Goal: Information Seeking & Learning: Learn about a topic

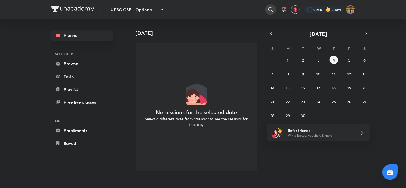
click at [270, 5] on div at bounding box center [271, 9] width 11 height 11
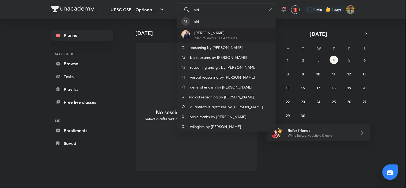
type input "sid"
click at [256, 30] on div "[PERSON_NAME] 284K followers • 1034 courses" at bounding box center [226, 35] width 99 height 15
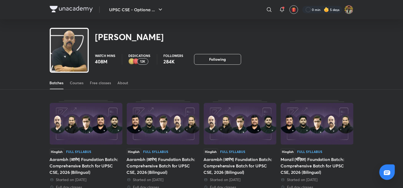
click at [85, 81] on div "Batches Courses Free classes About" at bounding box center [202, 83] width 304 height 13
click at [81, 82] on div "Courses" at bounding box center [77, 82] width 14 height 5
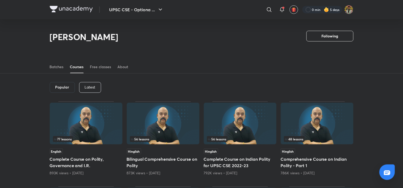
scroll to position [24, 0]
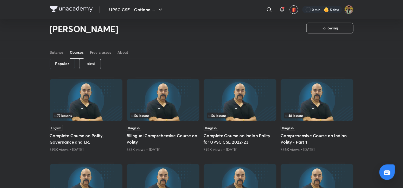
click at [89, 63] on p "Latest" at bounding box center [90, 64] width 11 height 4
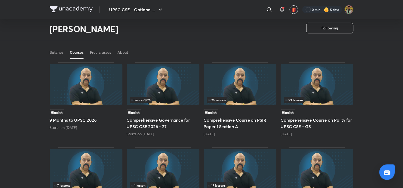
scroll to position [37, 0]
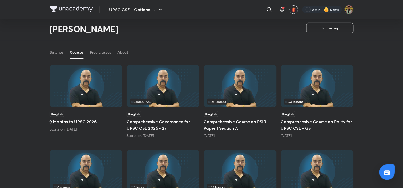
click at [336, 99] on div "53 lessons" at bounding box center [317, 102] width 66 height 6
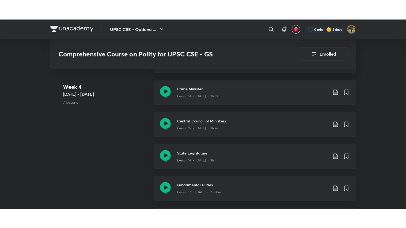
scroll to position [810, 0]
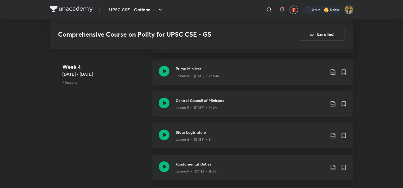
click at [214, 105] on p "Lesson 15 • [DATE] • 3h 2m" at bounding box center [197, 107] width 42 height 5
